Goal: Task Accomplishment & Management: Use online tool/utility

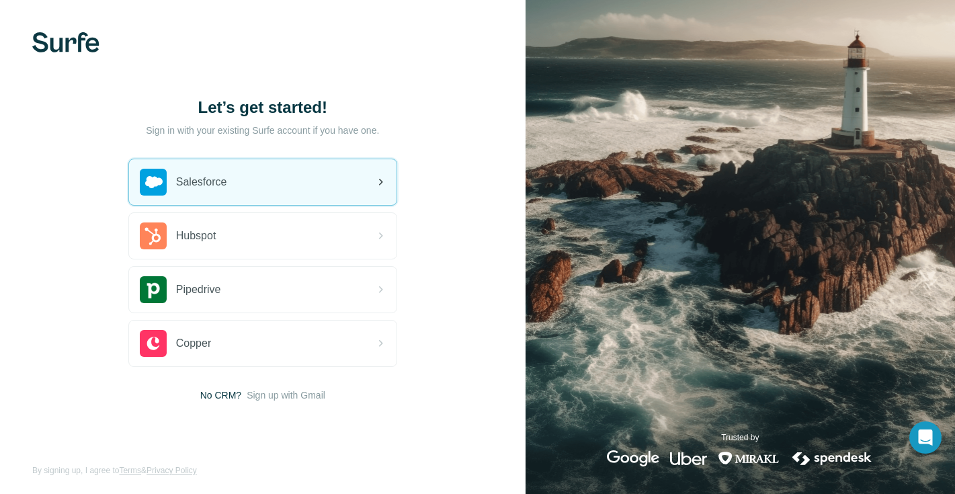
click at [276, 183] on div "Salesforce" at bounding box center [262, 182] width 267 height 46
